Goal: Information Seeking & Learning: Learn about a topic

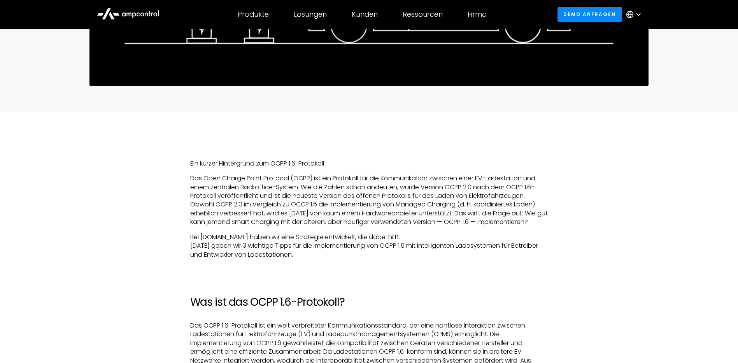
scroll to position [428, 0]
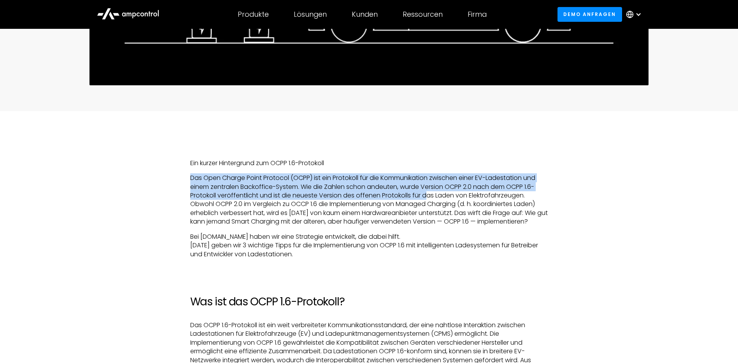
drag, startPoint x: 186, startPoint y: 179, endPoint x: 455, endPoint y: 203, distance: 269.5
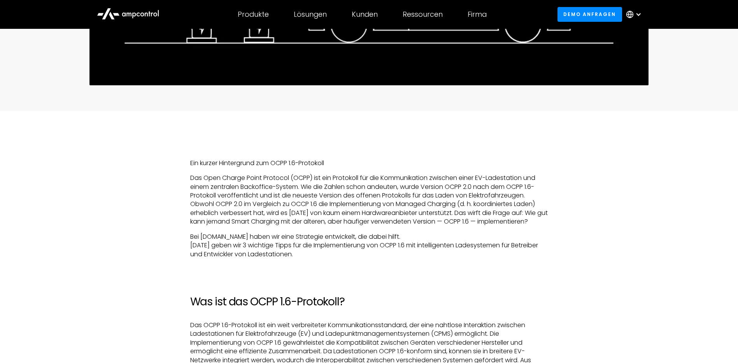
drag, startPoint x: 455, startPoint y: 203, endPoint x: 433, endPoint y: 232, distance: 35.9
click at [433, 232] on p "Bei [DOMAIN_NAME] haben wir eine Strategie entwickelt, die dabei hilft. [DATE] …" at bounding box center [369, 245] width 358 height 26
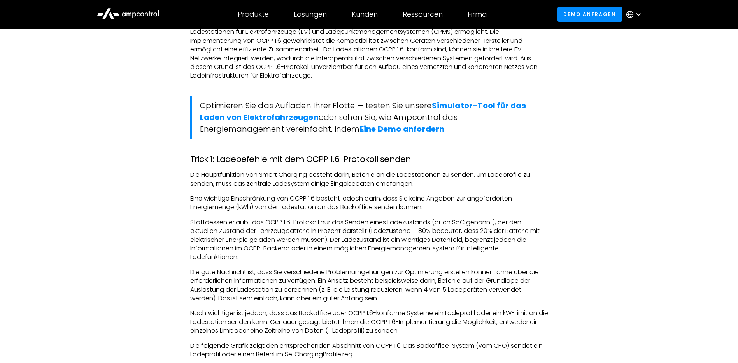
scroll to position [778, 0]
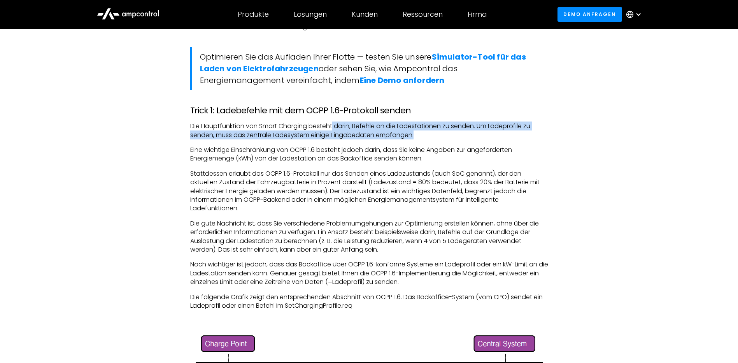
drag, startPoint x: 337, startPoint y: 126, endPoint x: 464, endPoint y: 134, distance: 126.7
click at [464, 134] on p "Die Hauptfunktion von Smart Charging besteht darin, Befehle an die Ladestatione…" at bounding box center [369, 131] width 358 height 18
drag, startPoint x: 464, startPoint y: 134, endPoint x: 361, endPoint y: 136, distance: 102.3
click at [314, 135] on p "Die Hauptfunktion von Smart Charging besteht darin, Befehle an die Ladestatione…" at bounding box center [369, 131] width 358 height 18
drag, startPoint x: 214, startPoint y: 137, endPoint x: 429, endPoint y: 135, distance: 214.3
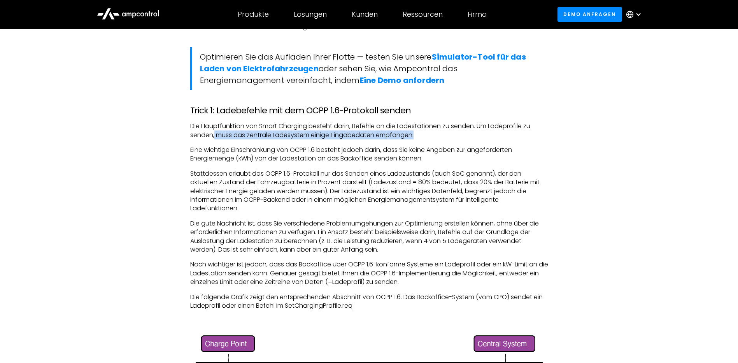
click at [429, 135] on p "Die Hauptfunktion von Smart Charging besteht darin, Befehle an die Ladestatione…" at bounding box center [369, 131] width 358 height 18
click at [427, 135] on p "Die Hauptfunktion von Smart Charging besteht darin, Befehle an die Ladestatione…" at bounding box center [369, 131] width 358 height 18
